Goal: Transaction & Acquisition: Subscribe to service/newsletter

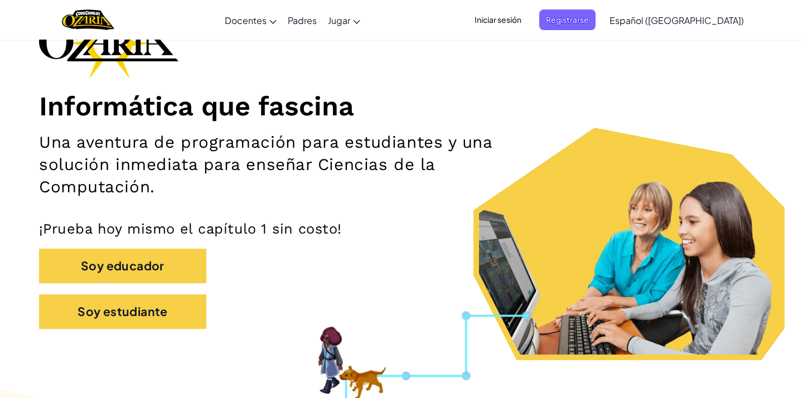
scroll to position [92, 0]
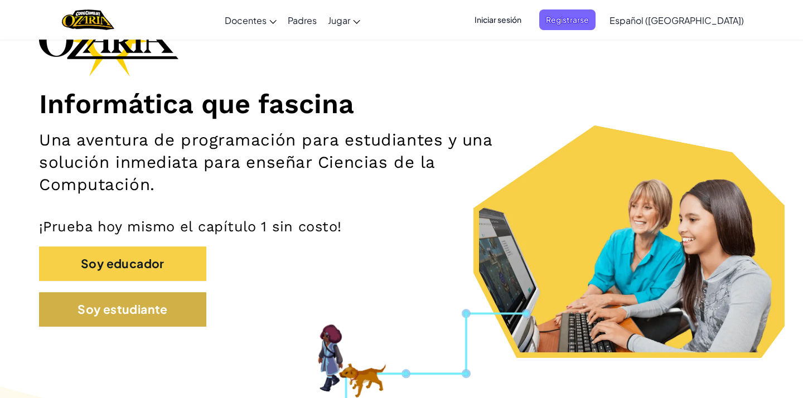
click at [143, 302] on button "Soy estudiante" at bounding box center [122, 309] width 167 height 35
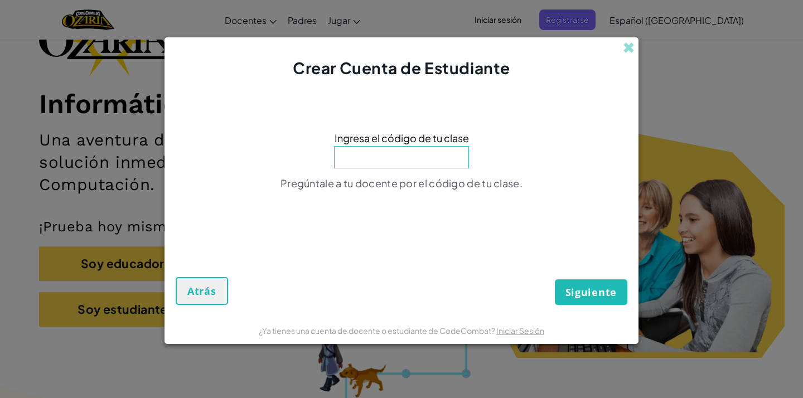
click at [197, 294] on span "Atrás" at bounding box center [201, 290] width 29 height 13
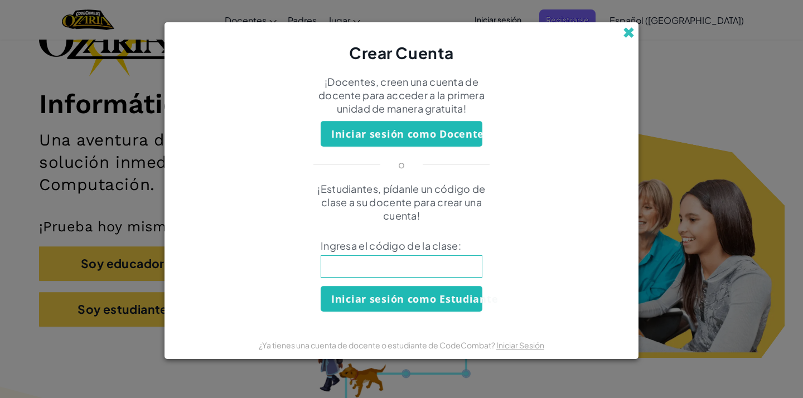
click at [625, 32] on span at bounding box center [629, 33] width 12 height 12
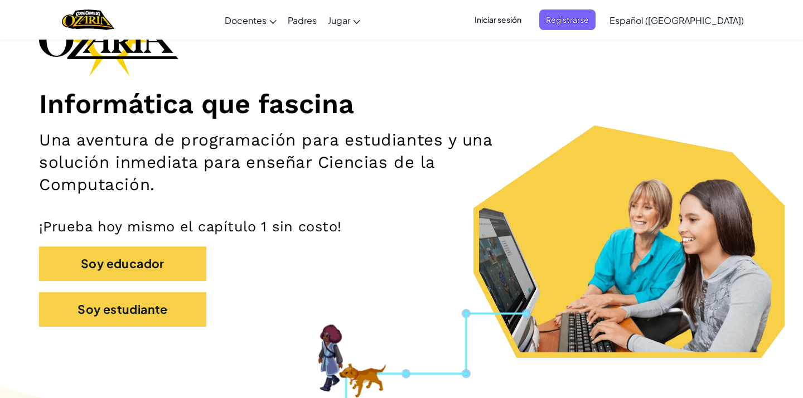
click at [528, 21] on span "Iniciar sesión" at bounding box center [498, 19] width 60 height 21
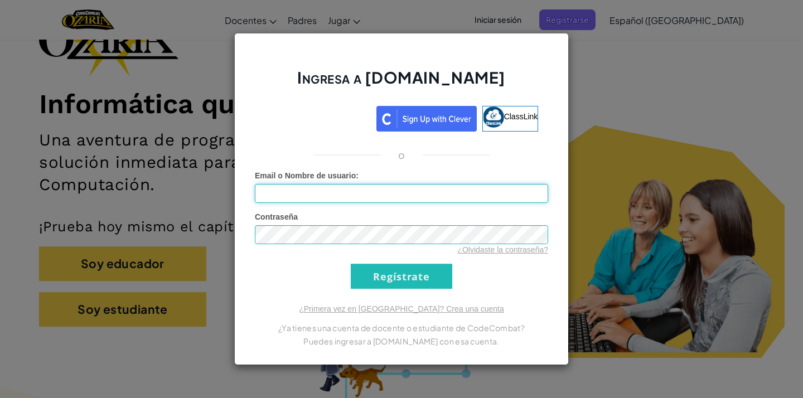
click at [378, 194] on input "Email o Nombre de usuario :" at bounding box center [401, 193] width 293 height 19
click at [370, 277] on input "Regístrate" at bounding box center [401, 276] width 101 height 25
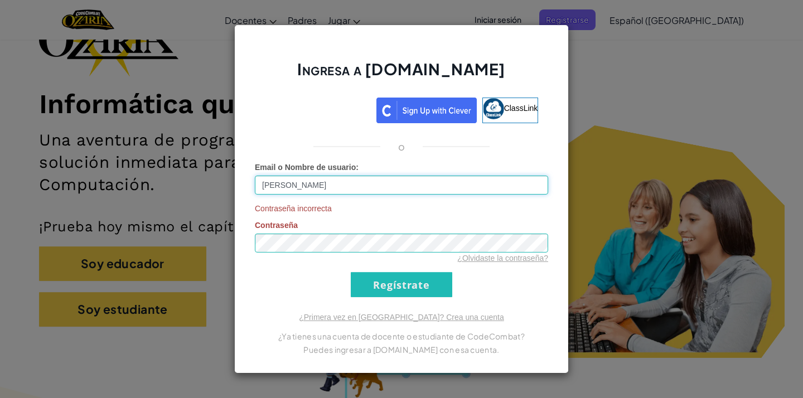
click at [331, 183] on input "[PERSON_NAME]" at bounding box center [401, 185] width 293 height 19
type input "D"
click at [348, 111] on div "Acceder con Google. Se abre en una pestaña nueva" at bounding box center [318, 108] width 106 height 25
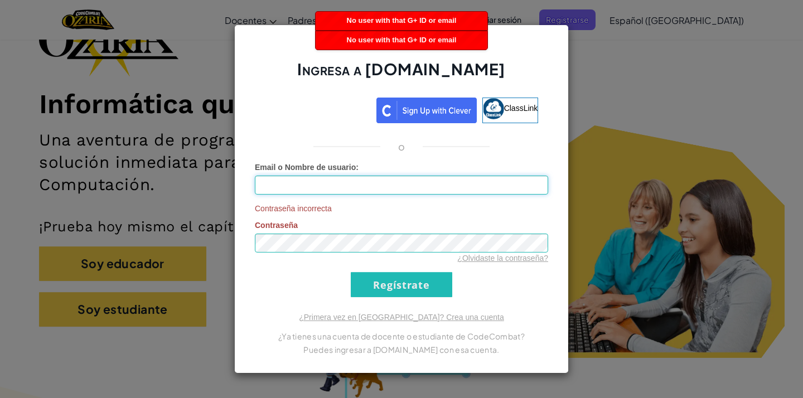
click at [338, 185] on input "Email o Nombre de usuario :" at bounding box center [401, 185] width 293 height 19
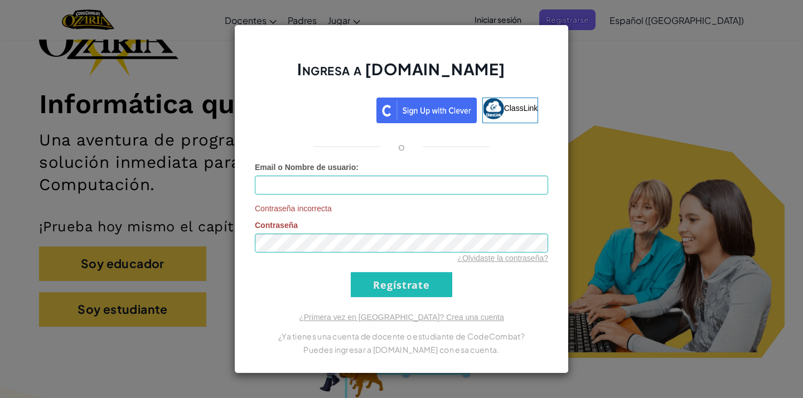
click at [413, 113] on img at bounding box center [426, 111] width 100 height 26
